Goal: Obtain resource: Obtain resource

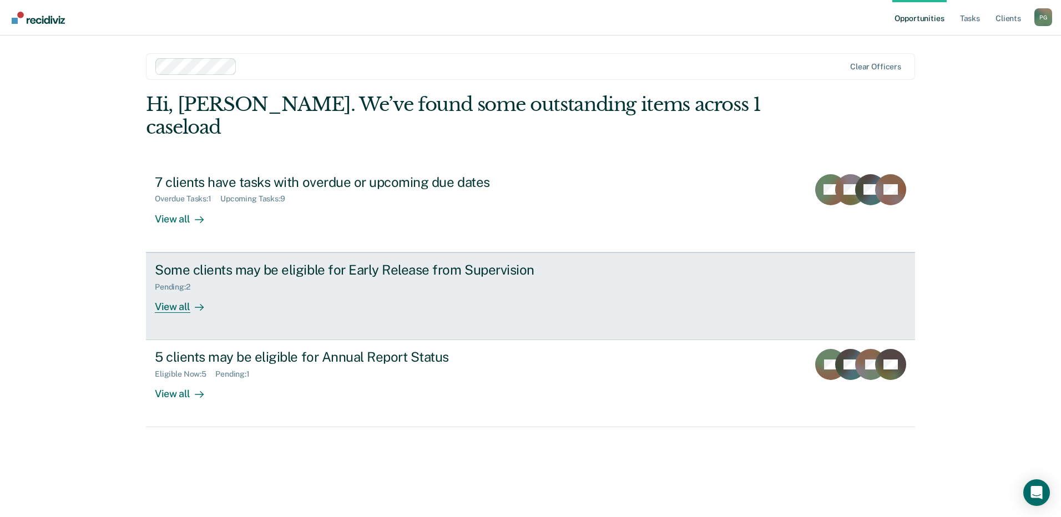
click at [222, 262] on div "Some clients may be eligible for Early Release from Supervision" at bounding box center [349, 270] width 389 height 16
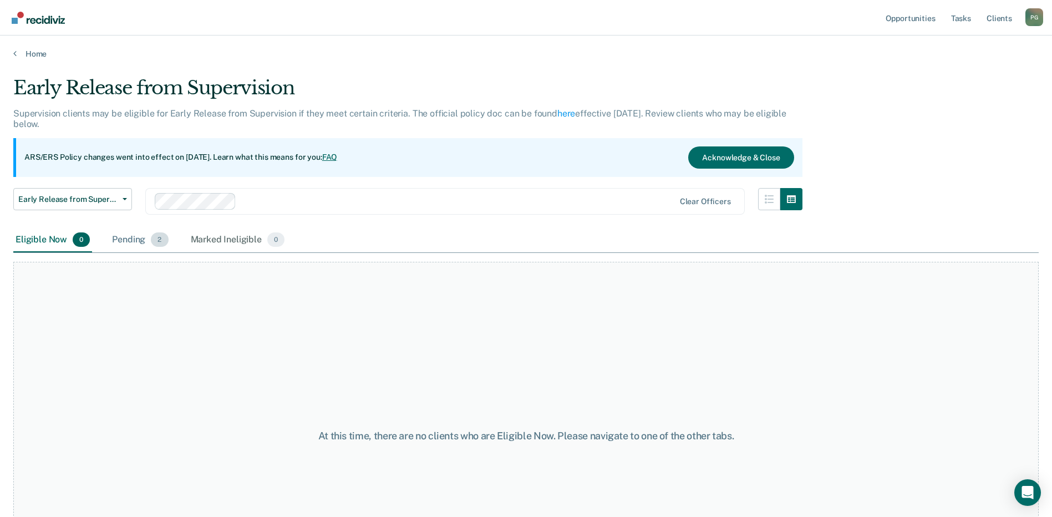
click at [123, 239] on div "Pending 2" at bounding box center [140, 240] width 60 height 24
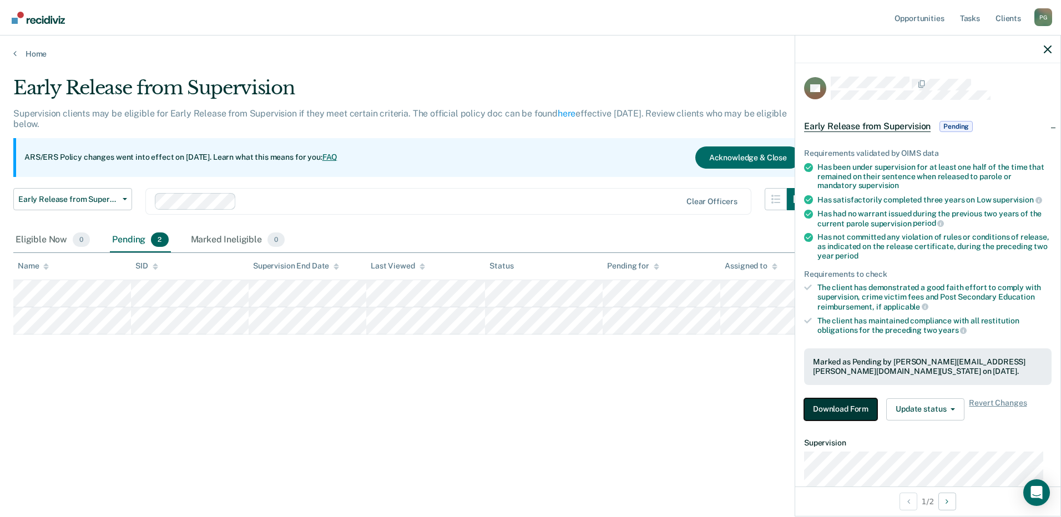
click at [833, 415] on button "Download Form" at bounding box center [840, 409] width 73 height 22
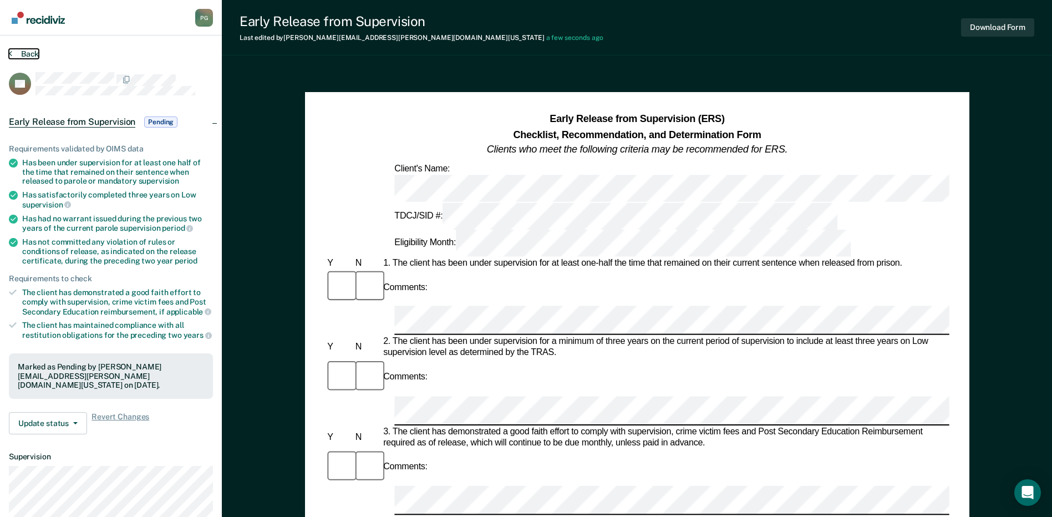
click at [15, 50] on button "Back" at bounding box center [24, 54] width 30 height 10
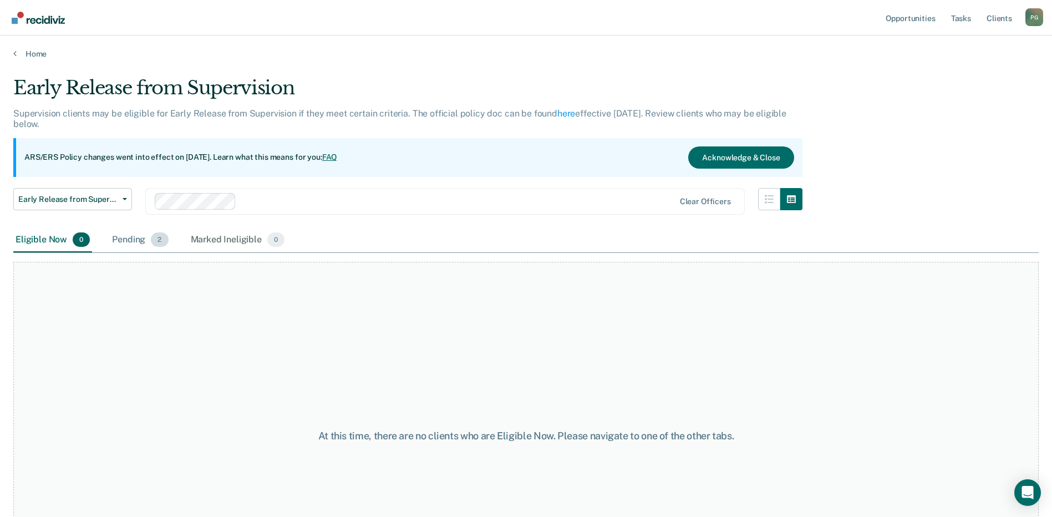
click at [146, 242] on div "Pending 2" at bounding box center [140, 240] width 60 height 24
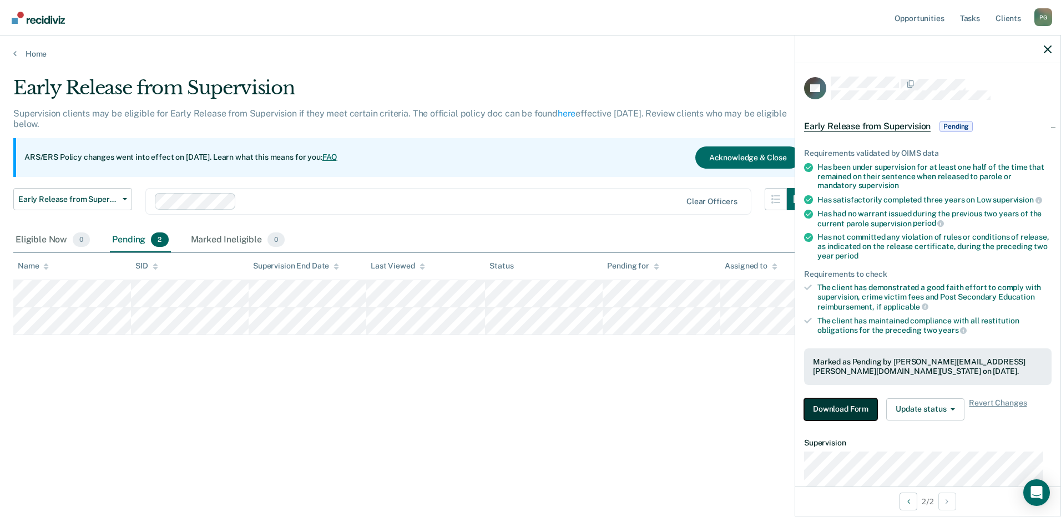
click at [853, 406] on button "Download Form" at bounding box center [840, 409] width 73 height 22
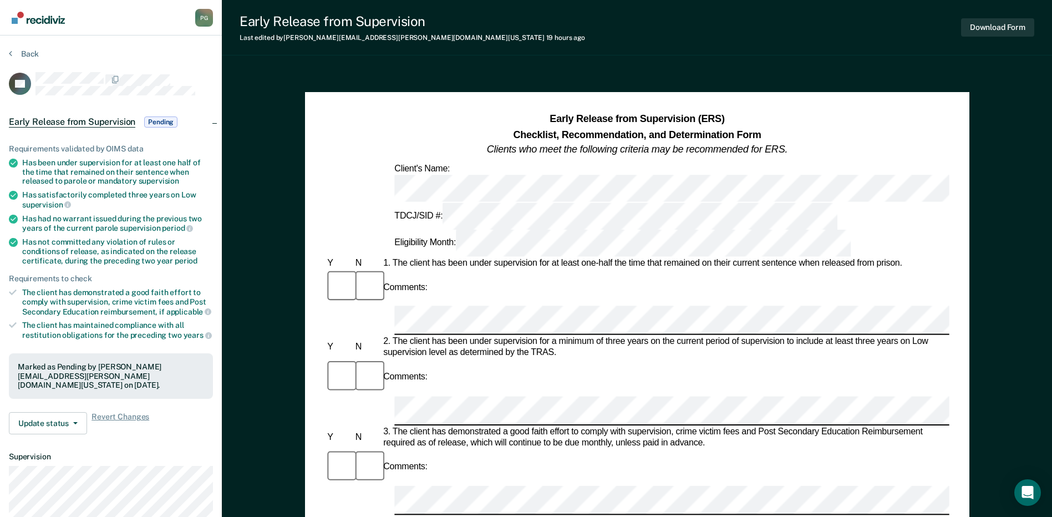
click at [776, 269] on div "Comments:" at bounding box center [637, 287] width 624 height 37
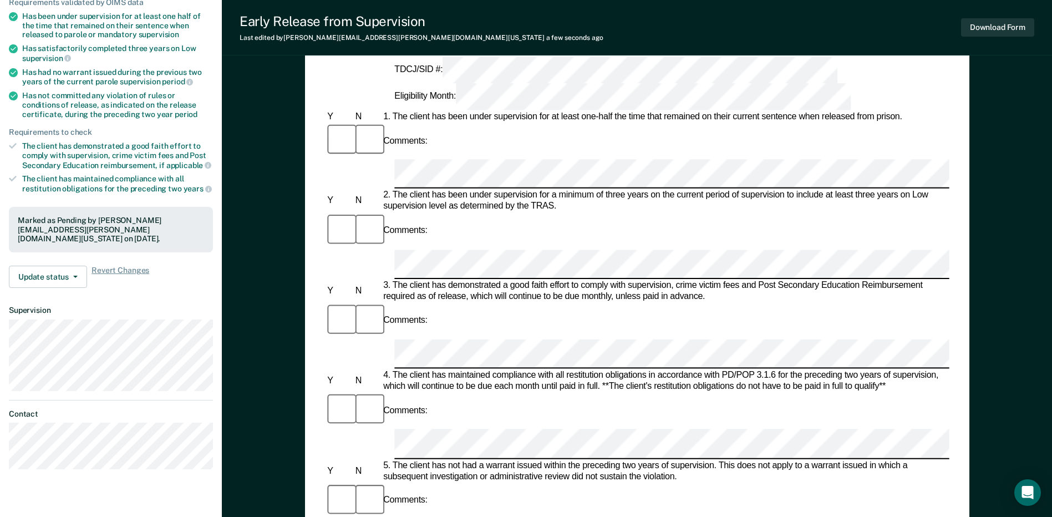
scroll to position [166, 0]
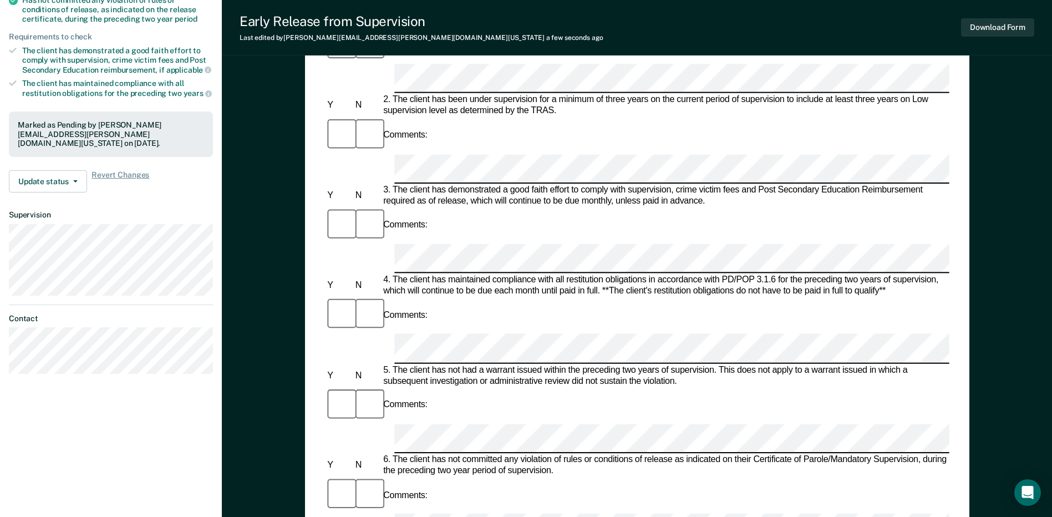
scroll to position [222, 0]
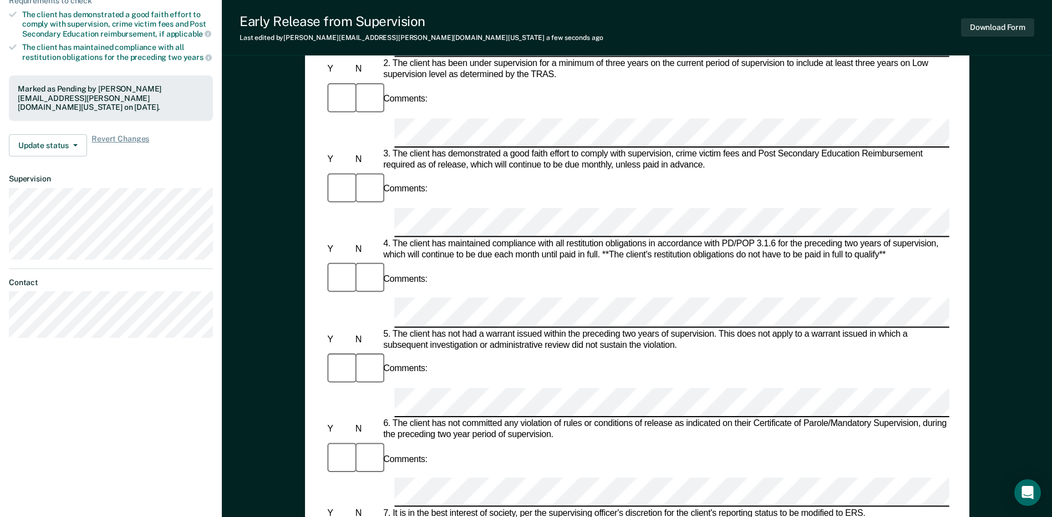
scroll to position [277, 0]
click at [1010, 23] on button "Download Form" at bounding box center [997, 27] width 73 height 18
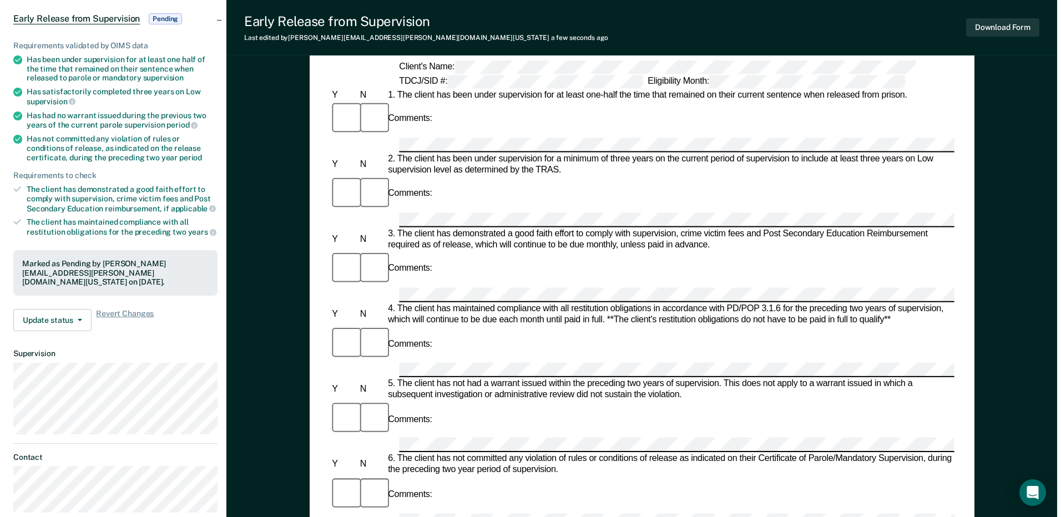
scroll to position [0, 0]
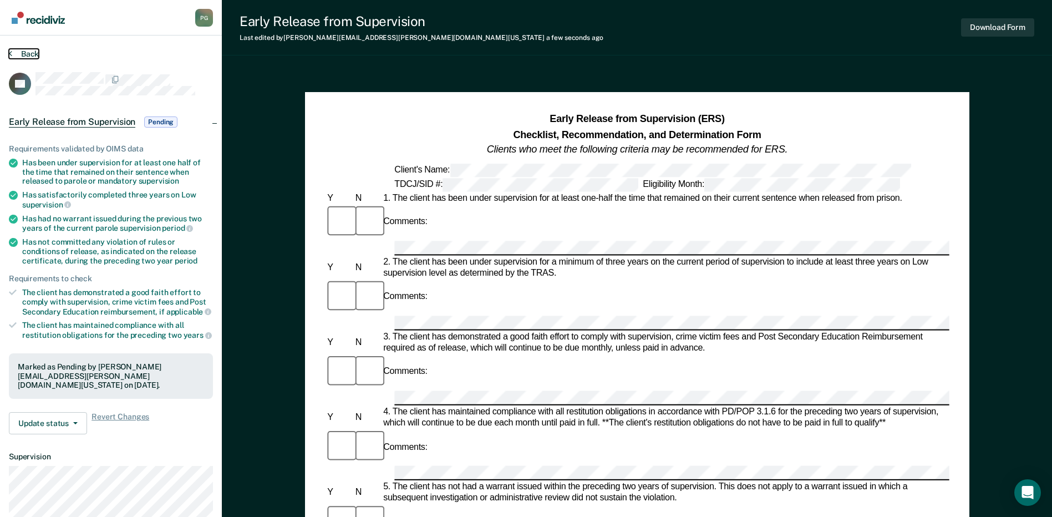
click at [16, 53] on button "Back" at bounding box center [24, 54] width 30 height 10
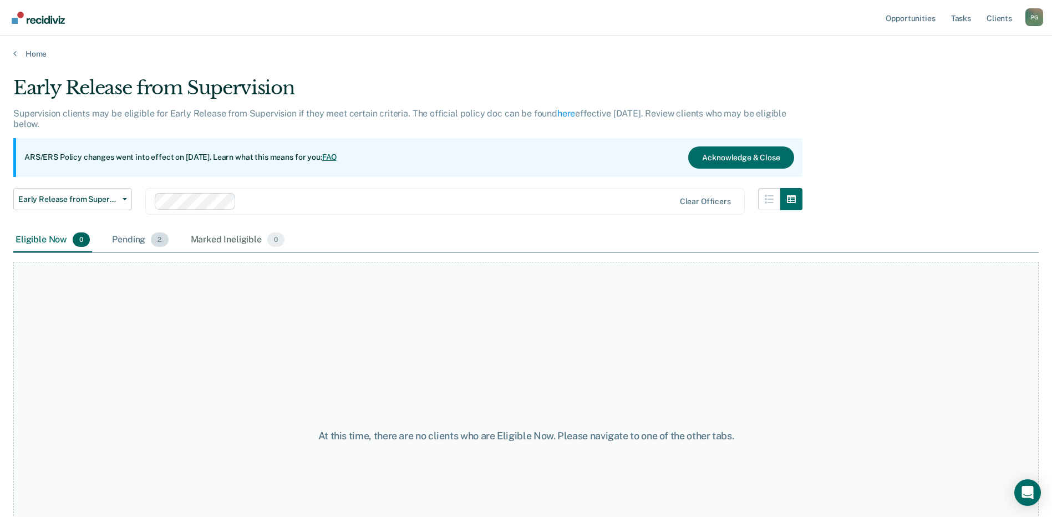
click at [132, 238] on div "Pending 2" at bounding box center [140, 240] width 60 height 24
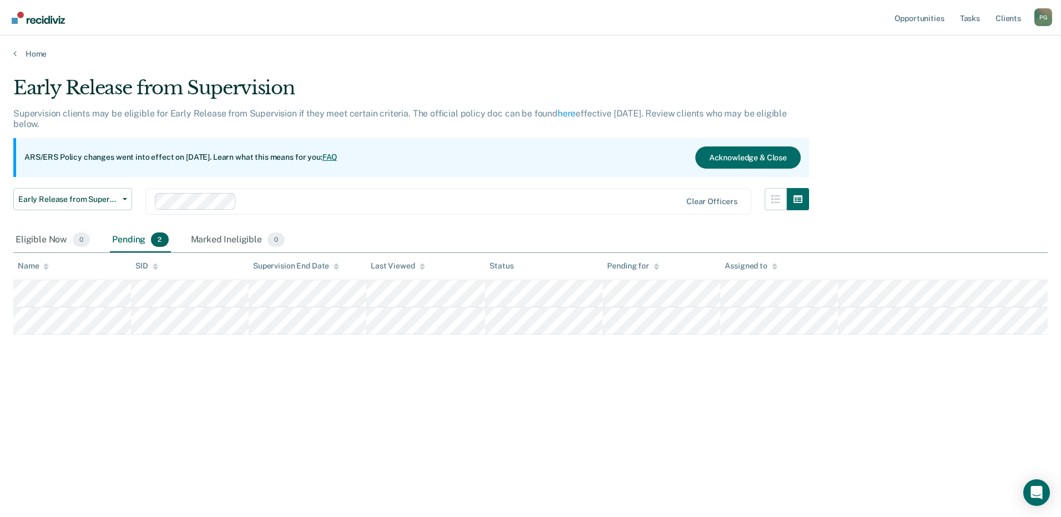
click at [371, 40] on div "Home" at bounding box center [530, 47] width 1061 height 23
